Goal: Information Seeking & Learning: Learn about a topic

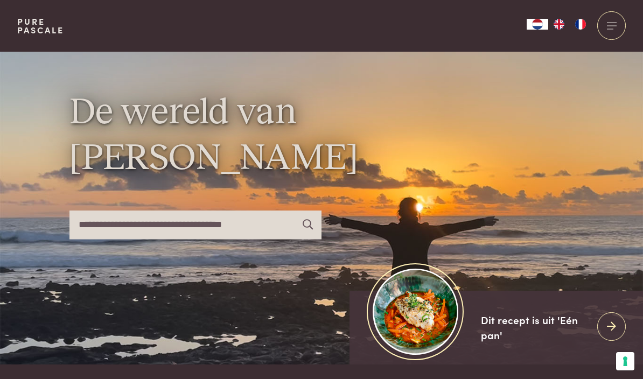
scroll to position [2, 0]
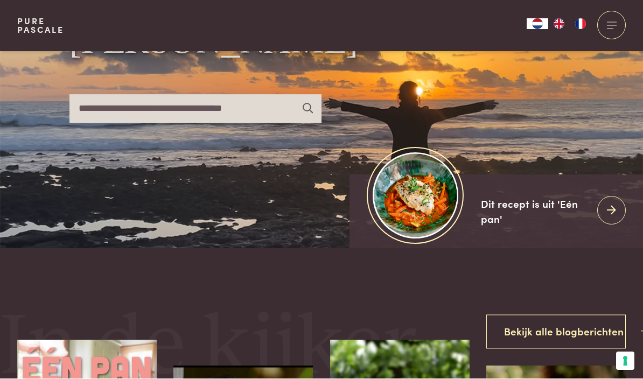
scroll to position [117, 0]
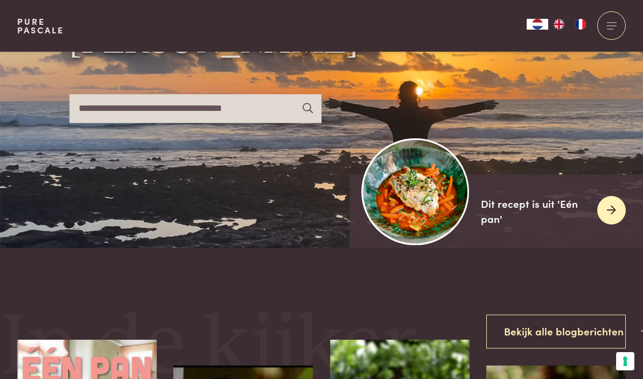
click at [608, 218] on icon at bounding box center [611, 210] width 9 height 16
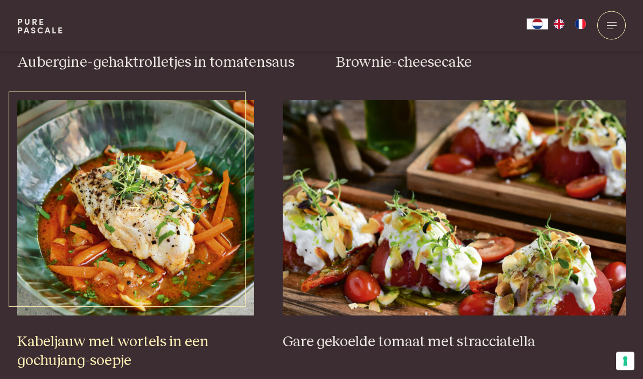
scroll to position [636, 0]
click at [128, 321] on link "Kabeljauw met wortels in een gochujang-soepje" at bounding box center [135, 235] width 237 height 270
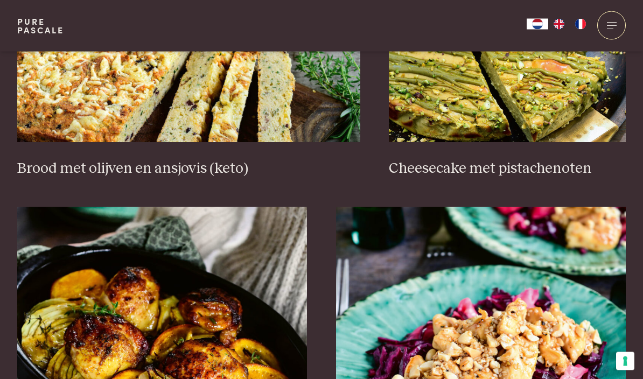
scroll to position [1107, 0]
click at [501, 173] on h3 "Cheesecake met pistachenoten" at bounding box center [507, 168] width 237 height 19
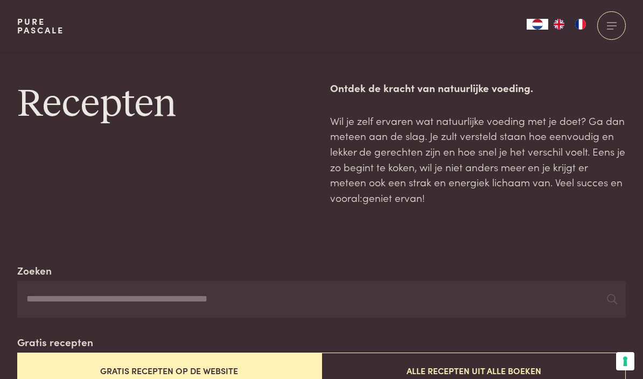
scroll to position [1154, 0]
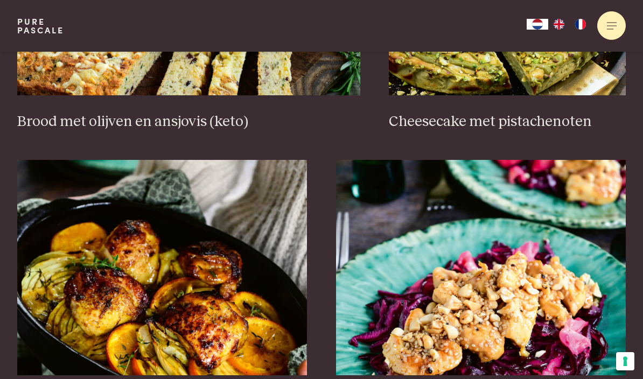
click at [613, 20] on div at bounding box center [611, 25] width 29 height 29
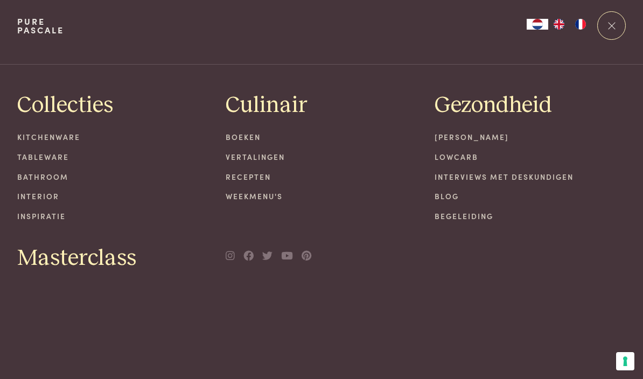
click at [258, 195] on link "Weekmenu's" at bounding box center [322, 196] width 192 height 11
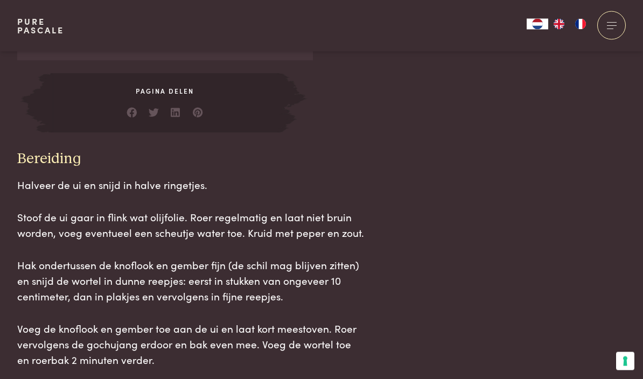
scroll to position [1069, 0]
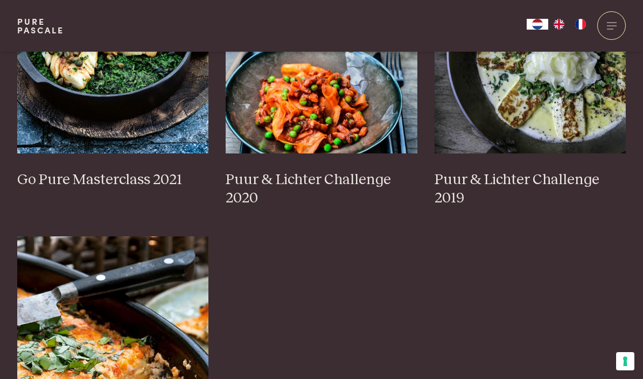
scroll to position [855, 0]
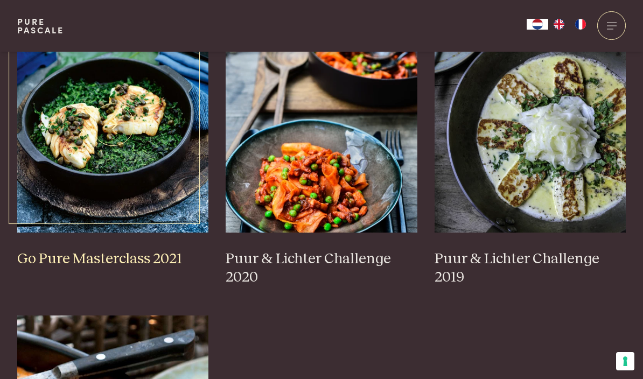
click at [98, 250] on h3 "Go Pure Masterclass 2021" at bounding box center [113, 259] width 192 height 19
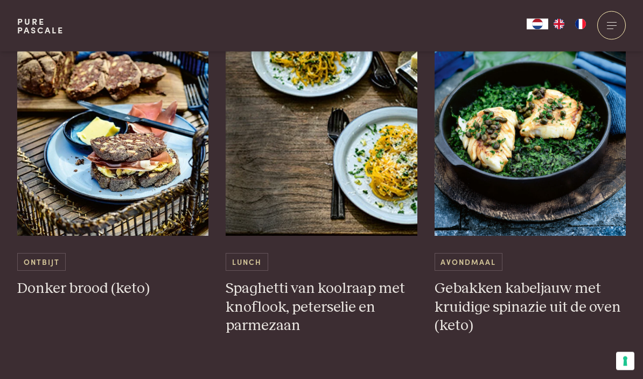
scroll to position [555, 0]
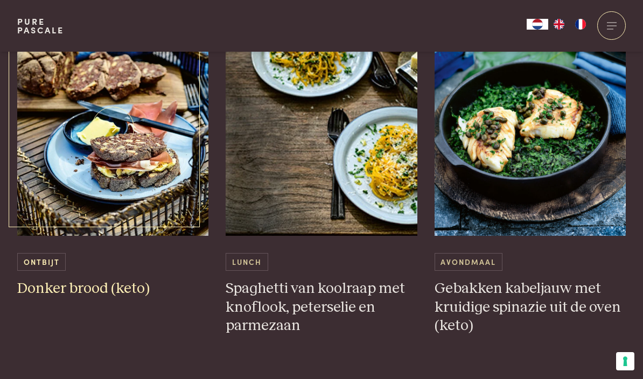
click at [104, 213] on img at bounding box center [113, 127] width 192 height 215
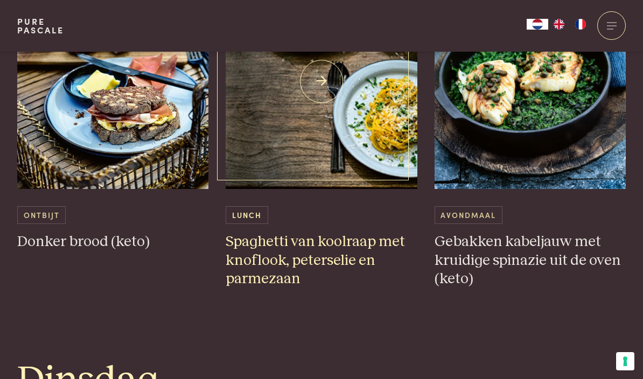
click at [294, 246] on h3 "Spaghetti van koolraap met knoflook, peterselie en parmezaan" at bounding box center [322, 261] width 192 height 56
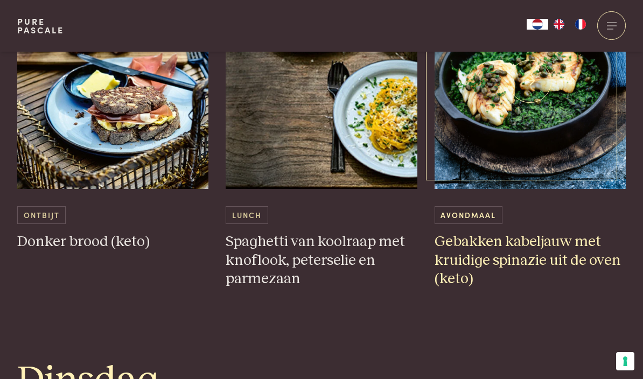
click at [530, 150] on img at bounding box center [530, 81] width 192 height 215
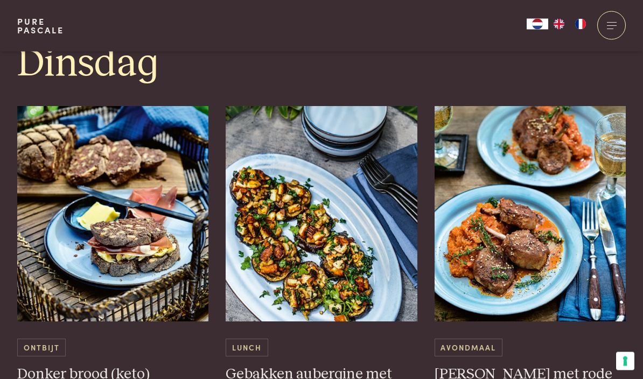
scroll to position [919, 0]
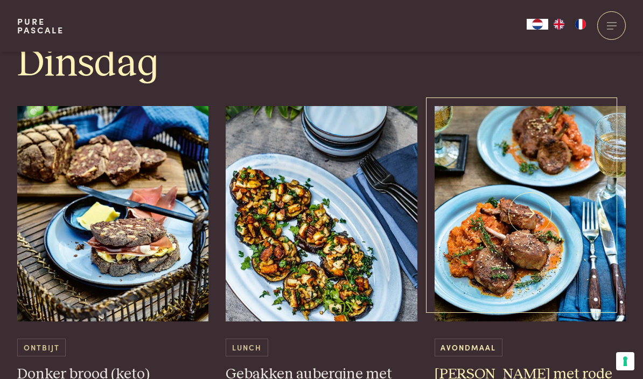
click at [526, 278] on img at bounding box center [530, 213] width 192 height 215
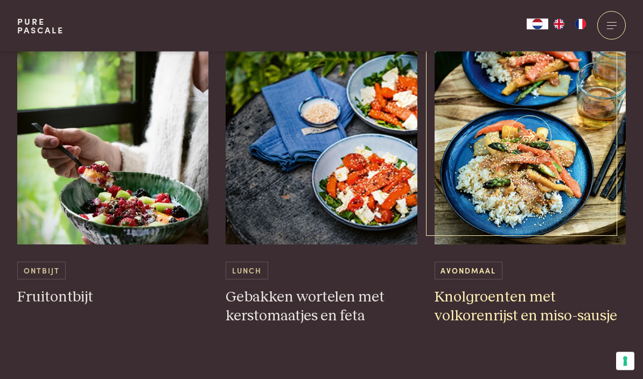
scroll to position [1445, 0]
click at [497, 297] on h3 "Knolgroenten met volkorenrijst en miso-sausje" at bounding box center [530, 306] width 192 height 37
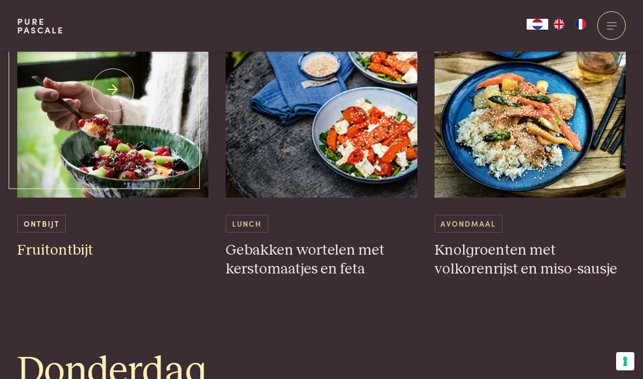
click at [61, 222] on span "Ontbijt" at bounding box center [41, 224] width 48 height 18
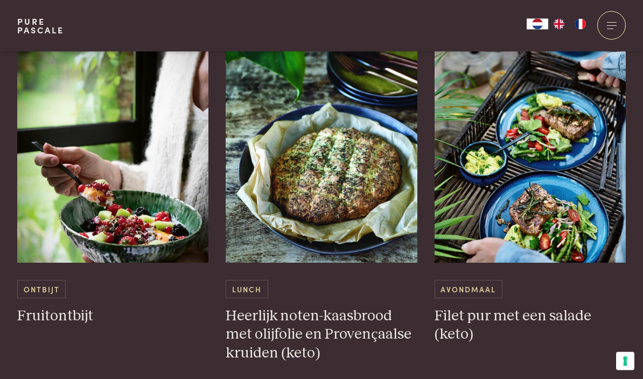
scroll to position [2306, 0]
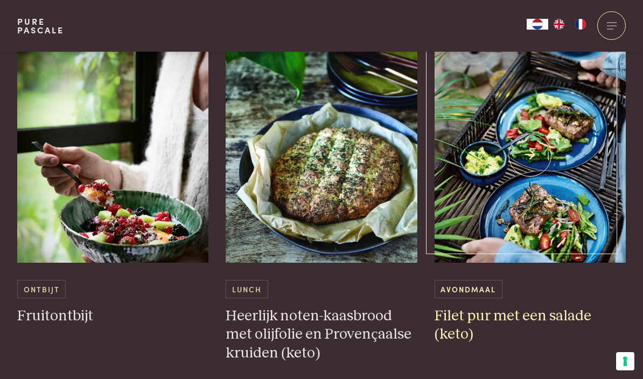
click at [533, 223] on img at bounding box center [530, 154] width 192 height 215
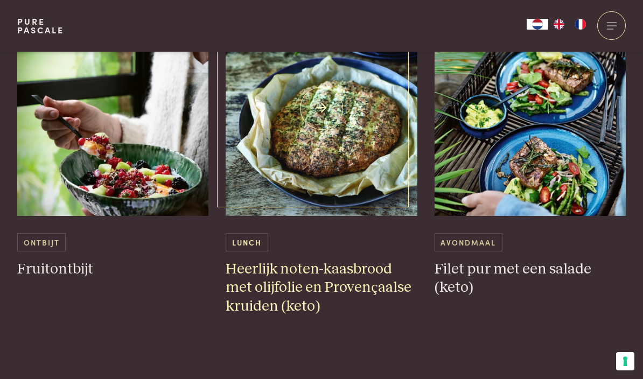
click at [306, 270] on h3 "Heerlijk noten-kaasbrood met olijfolie en Provençaalse kruiden (keto)" at bounding box center [322, 288] width 192 height 56
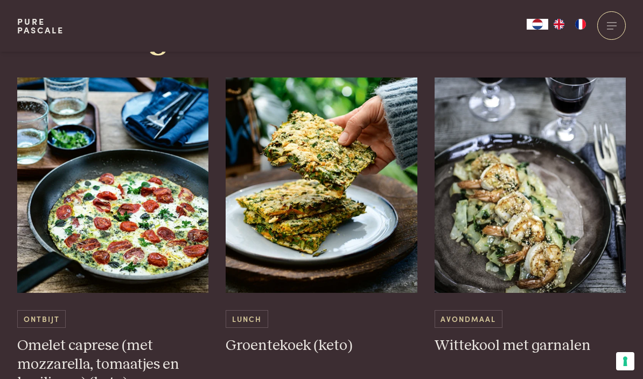
scroll to position [2730, 0]
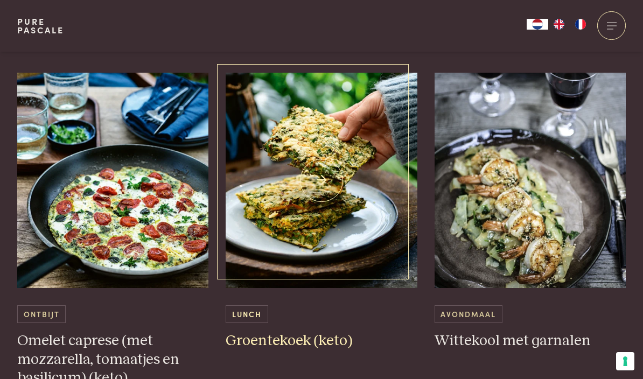
click at [319, 256] on img at bounding box center [322, 180] width 192 height 215
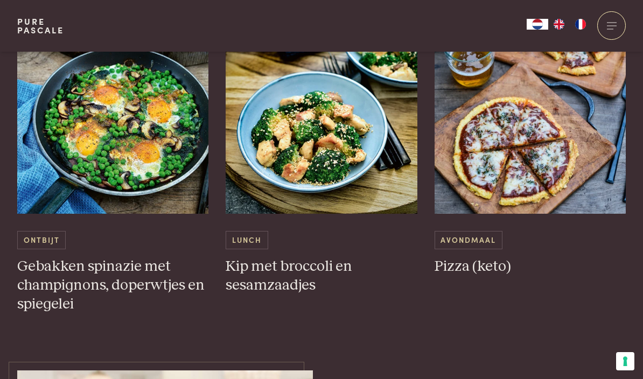
scroll to position [3262, 0]
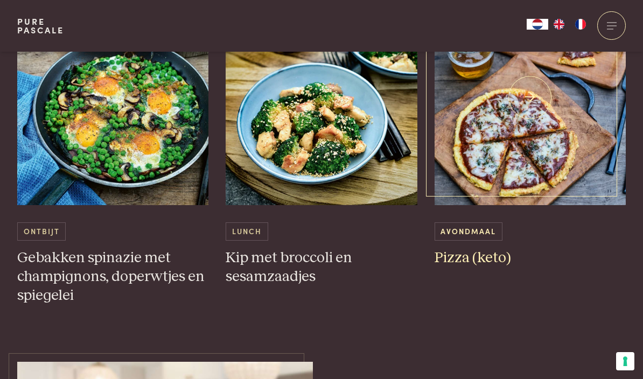
click at [528, 131] on img at bounding box center [530, 97] width 192 height 215
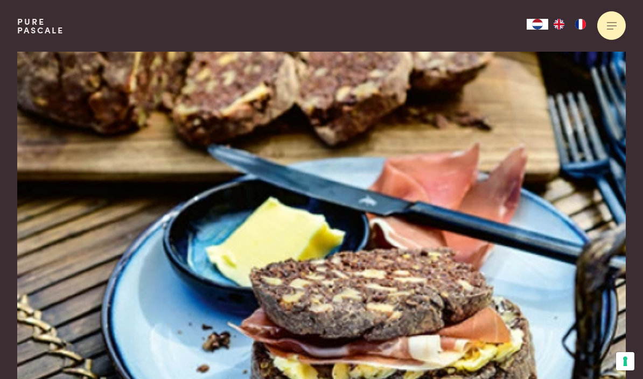
click at [611, 20] on div at bounding box center [611, 25] width 29 height 29
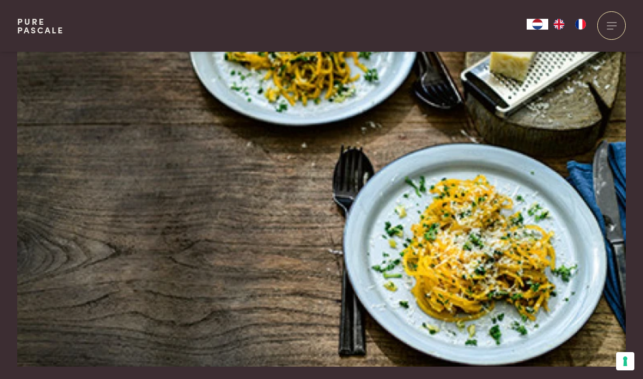
scroll to position [44, 0]
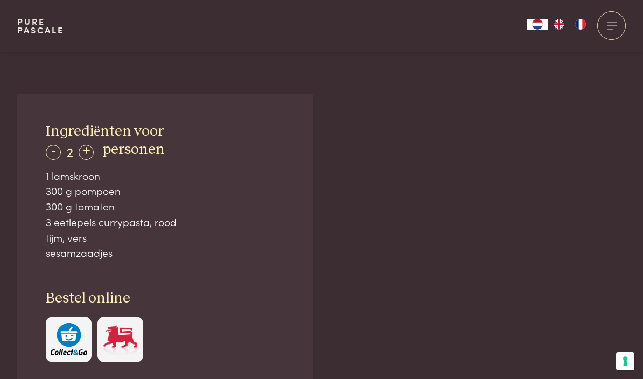
scroll to position [663, 0]
click at [437, 50] on div "Pure Pascale Collecties Kitchenware Tableware Bathroom Interior Inspiratie Alle…" at bounding box center [321, 26] width 608 height 52
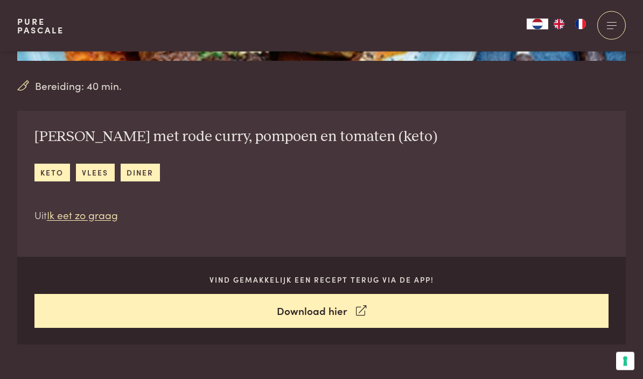
scroll to position [341, 0]
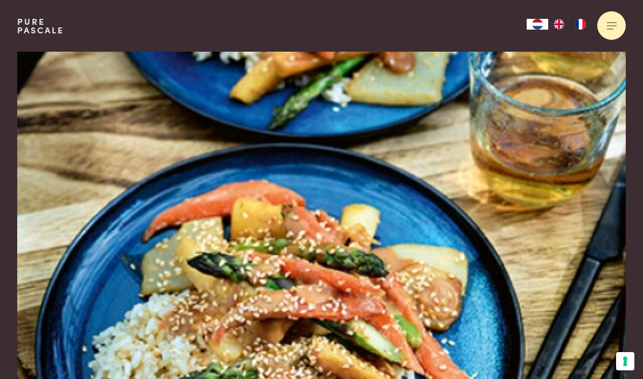
click at [609, 20] on div at bounding box center [611, 25] width 29 height 29
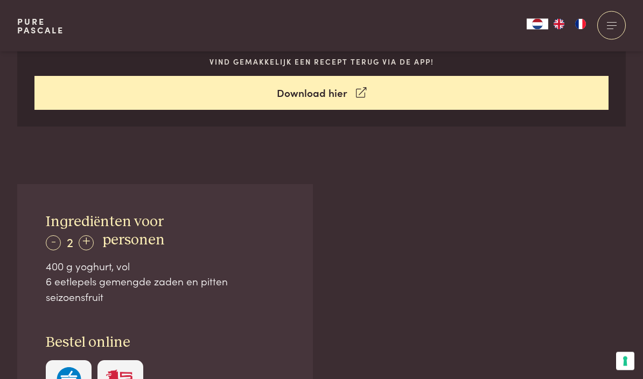
scroll to position [562, 0]
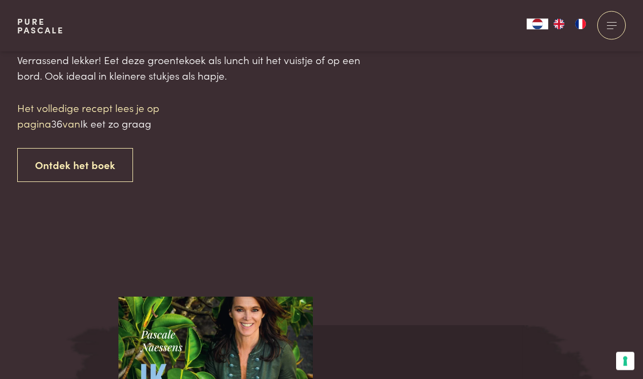
scroll to position [1094, 0]
